Goal: Transaction & Acquisition: Purchase product/service

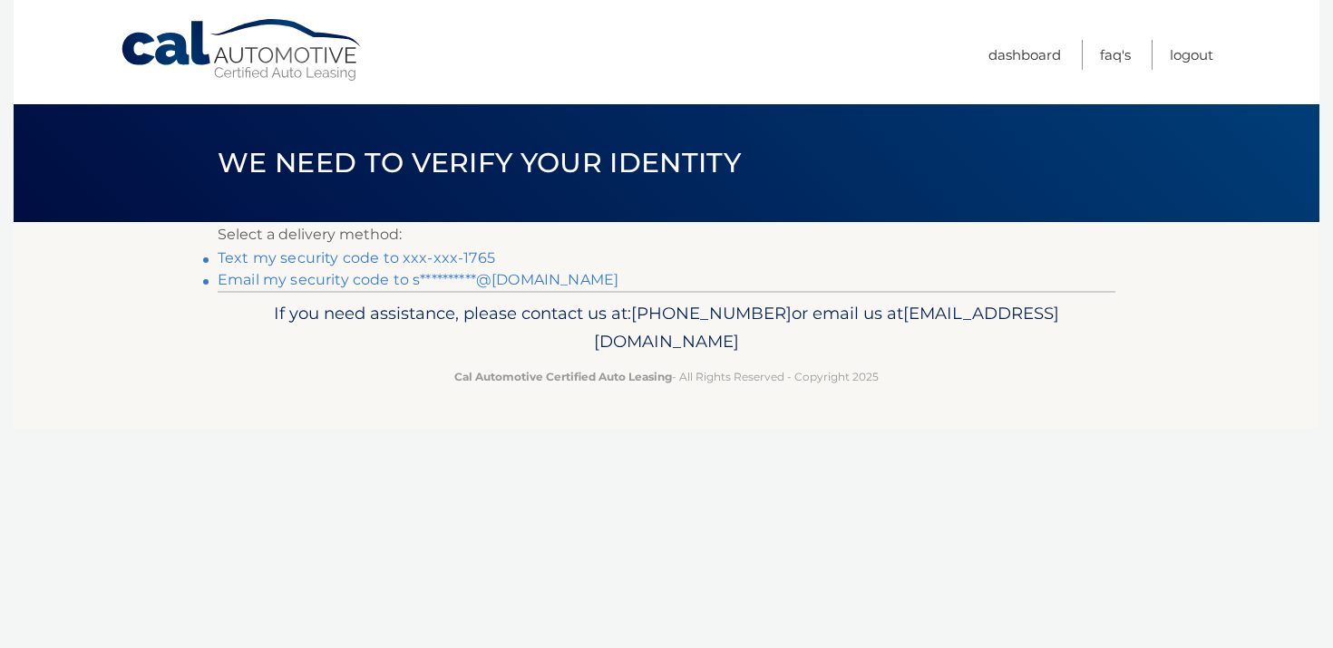
click at [465, 257] on link "Text my security code to xxx-xxx-1765" at bounding box center [356, 257] width 277 height 17
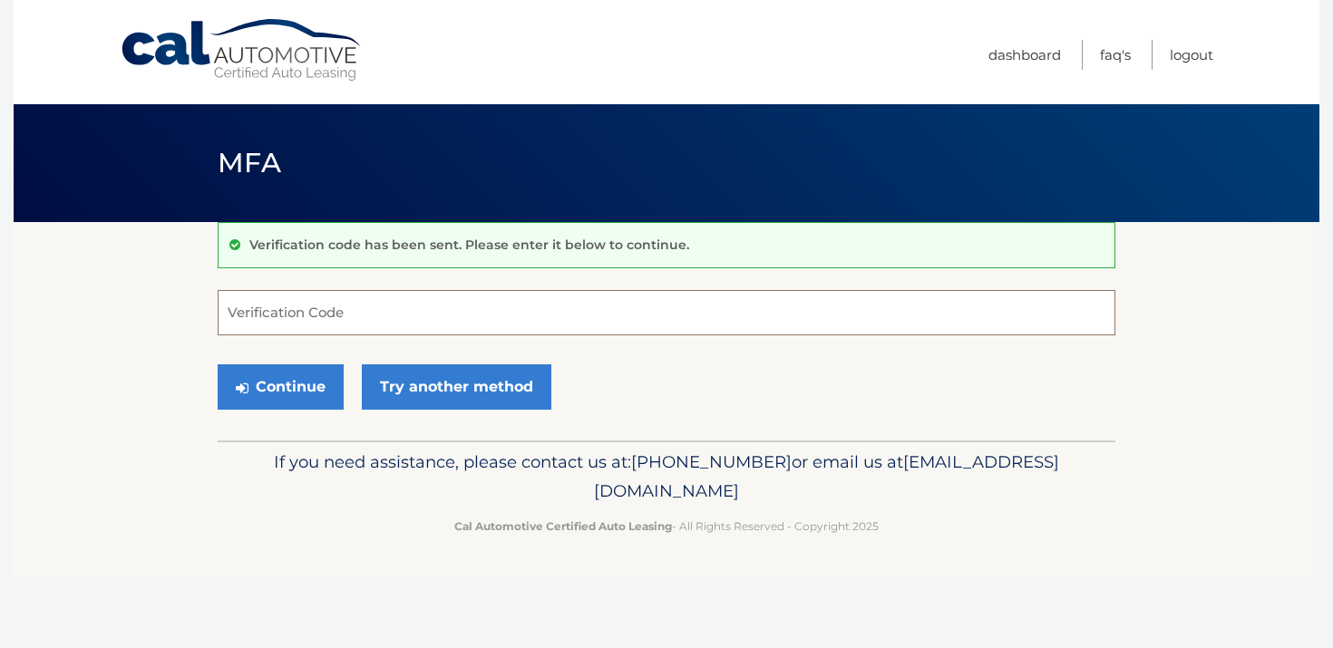
click at [364, 321] on input "Verification Code" at bounding box center [667, 312] width 898 height 45
type input "683656"
click at [287, 386] on button "Continue" at bounding box center [281, 386] width 126 height 45
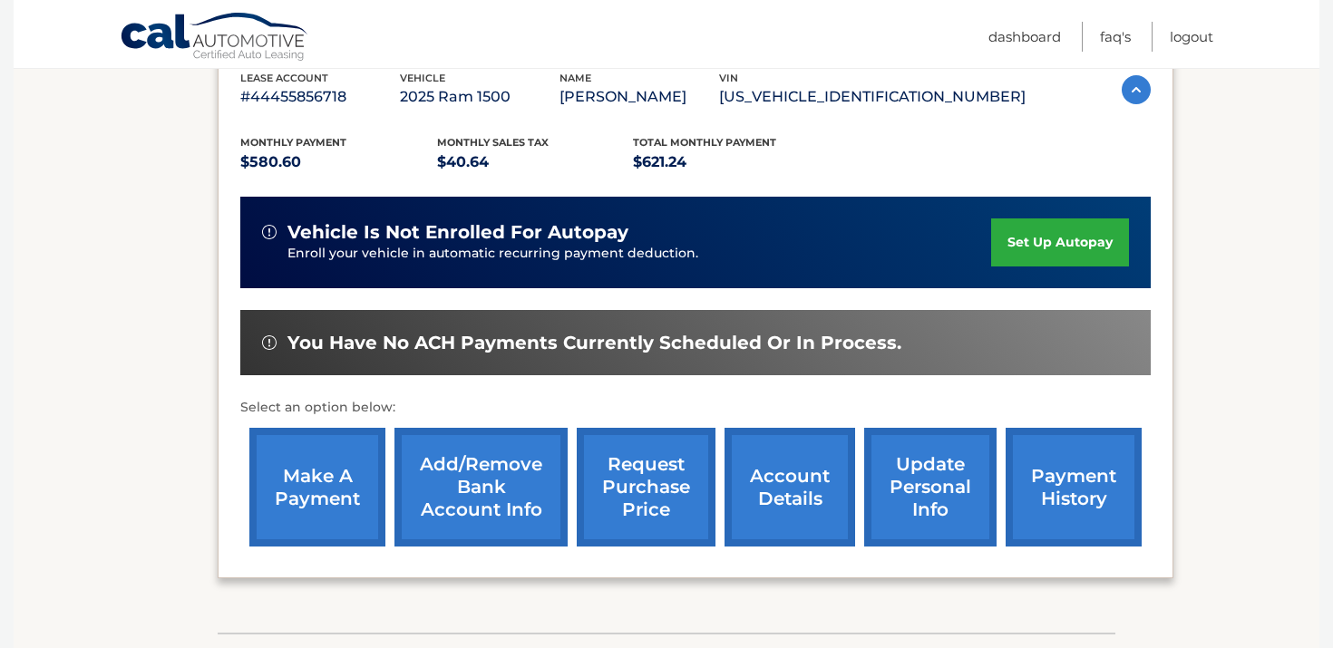
scroll to position [328, 0]
click at [328, 491] on link "make a payment" at bounding box center [317, 487] width 136 height 119
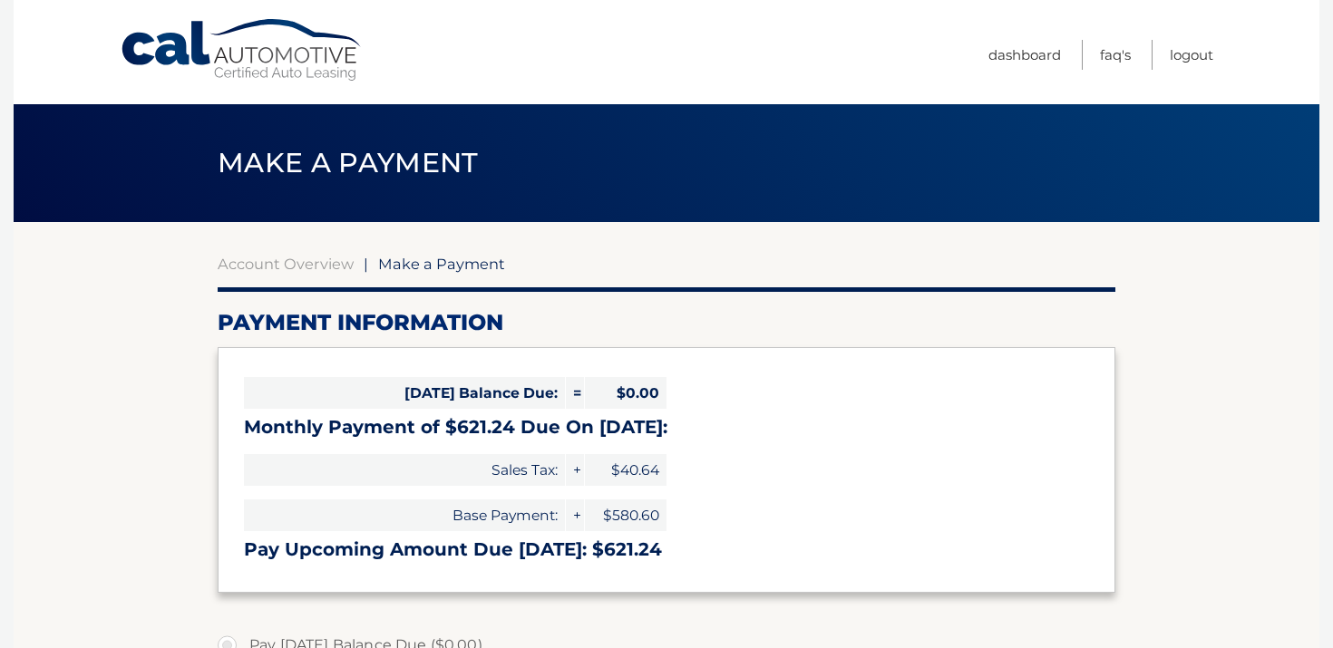
select select "ZDI0Mjg4ZDUtNzI3NS00ZjYzLWExMGYtZGRlNWUxOTM1ODEw"
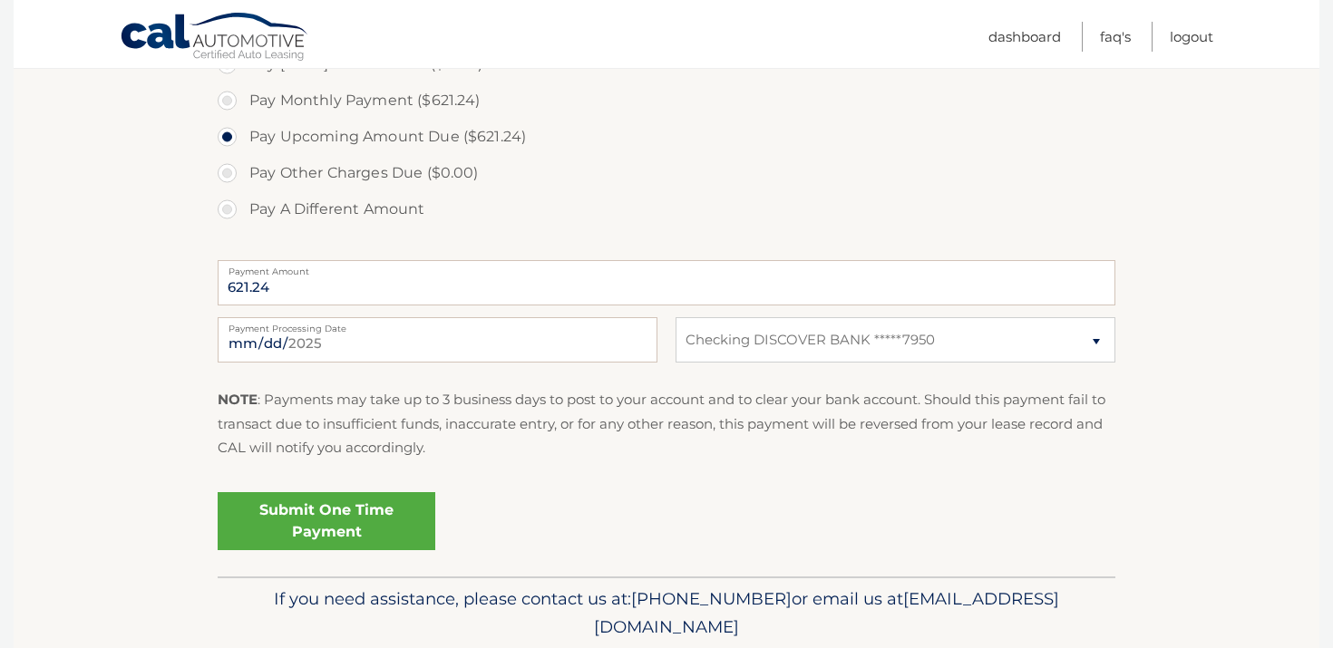
scroll to position [582, 0]
click at [326, 516] on link "Submit One Time Payment" at bounding box center [327, 520] width 218 height 58
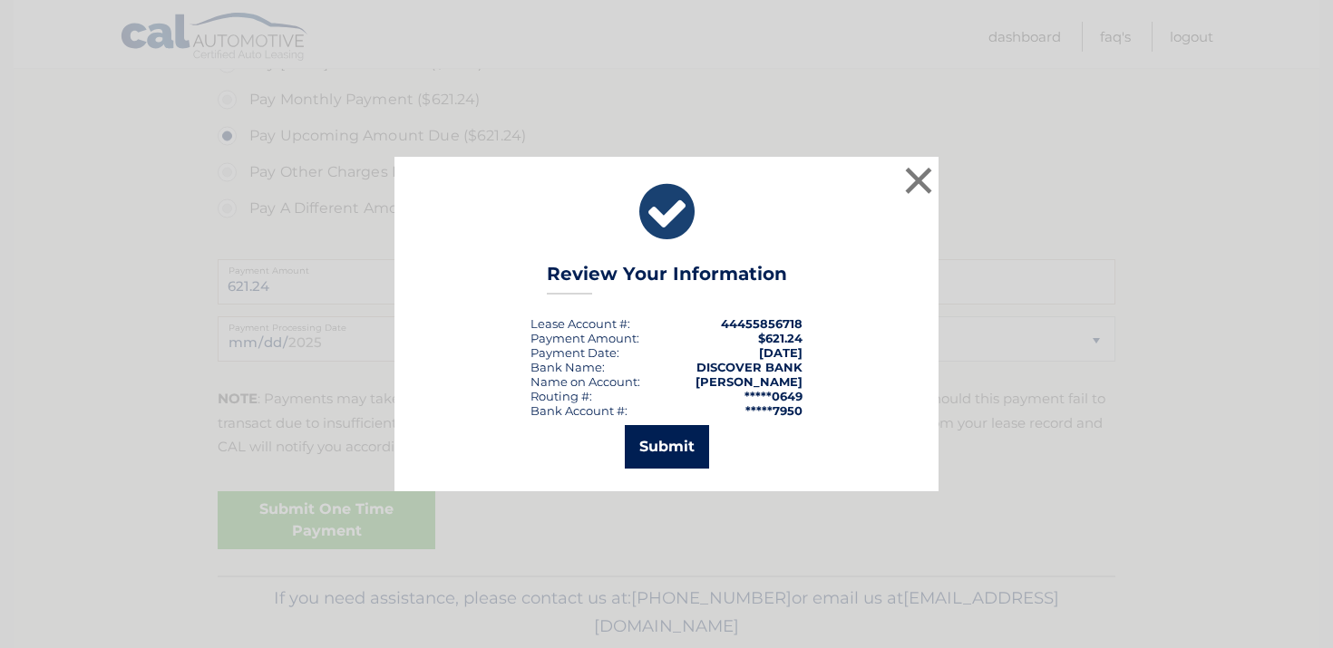
click at [653, 445] on button "Submit" at bounding box center [667, 447] width 84 height 44
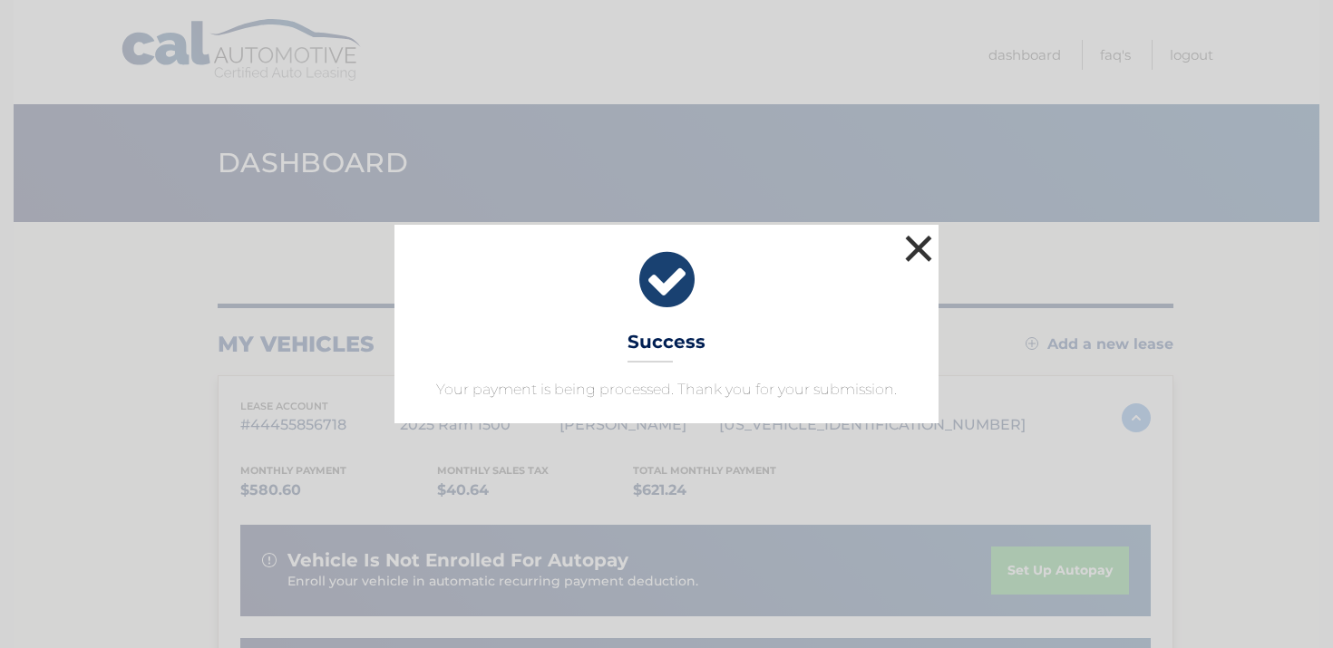
click at [918, 251] on button "×" at bounding box center [918, 248] width 36 height 36
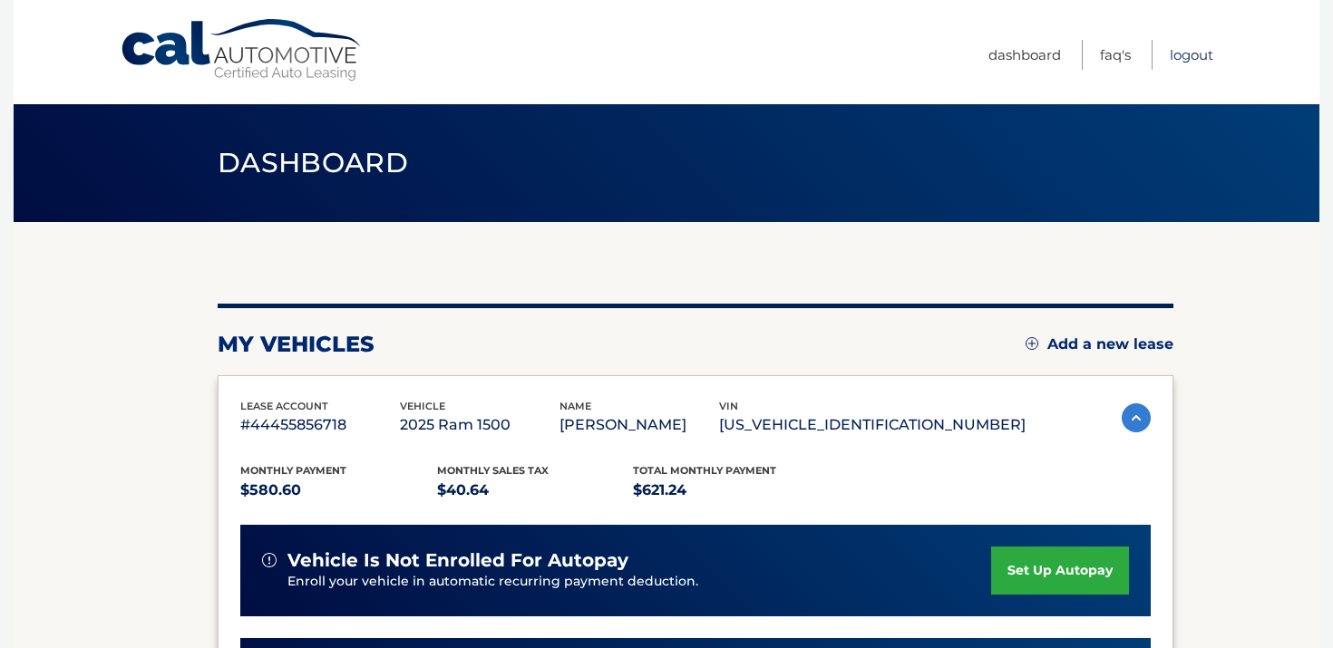
click at [1189, 53] on link "Logout" at bounding box center [1192, 55] width 44 height 30
